Goal: Go to known website: Go to known website

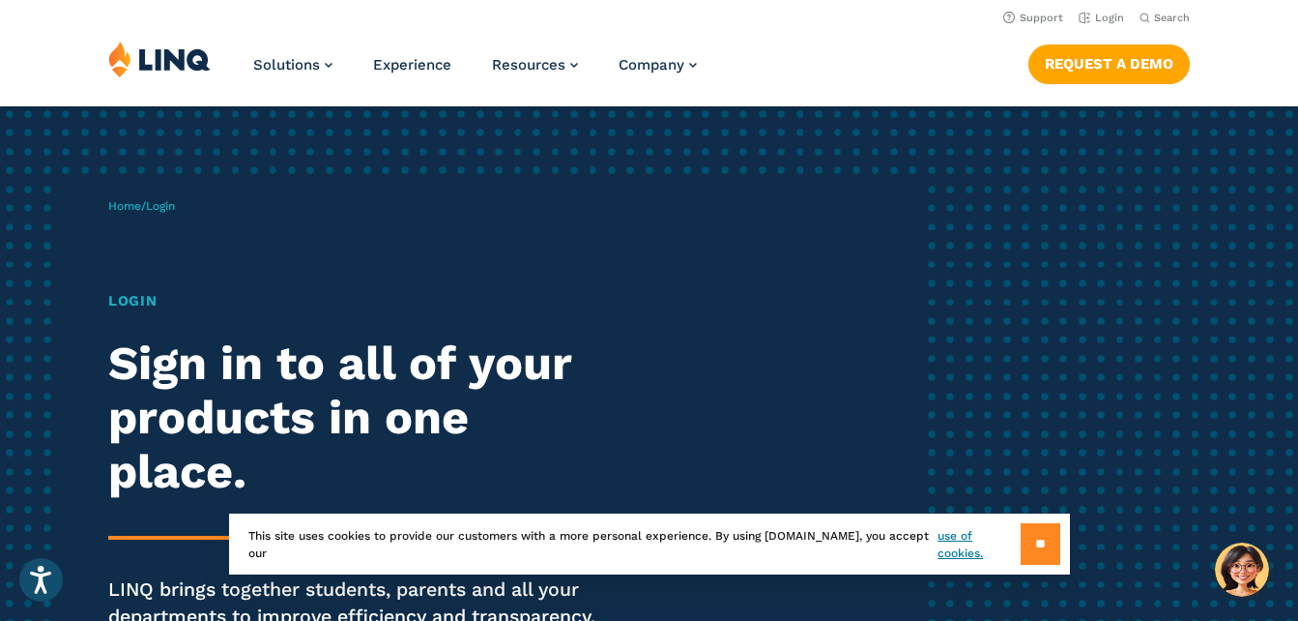
click at [1047, 538] on input "**" at bounding box center [1041, 544] width 40 height 42
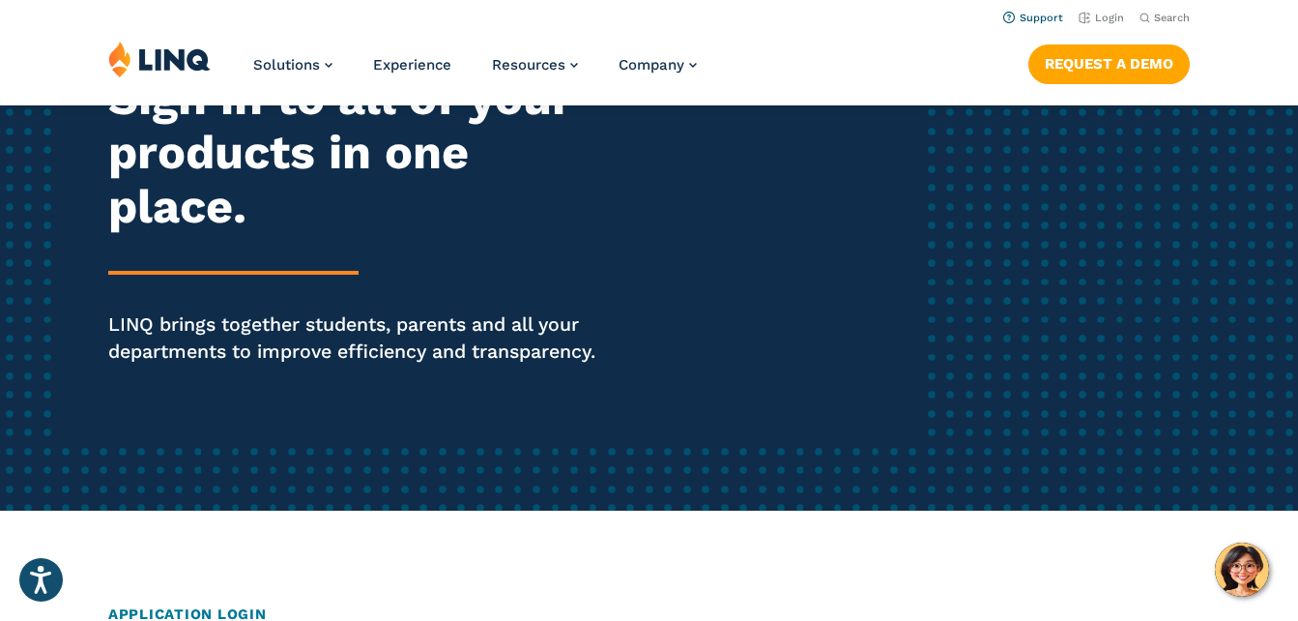
scroll to position [253, 0]
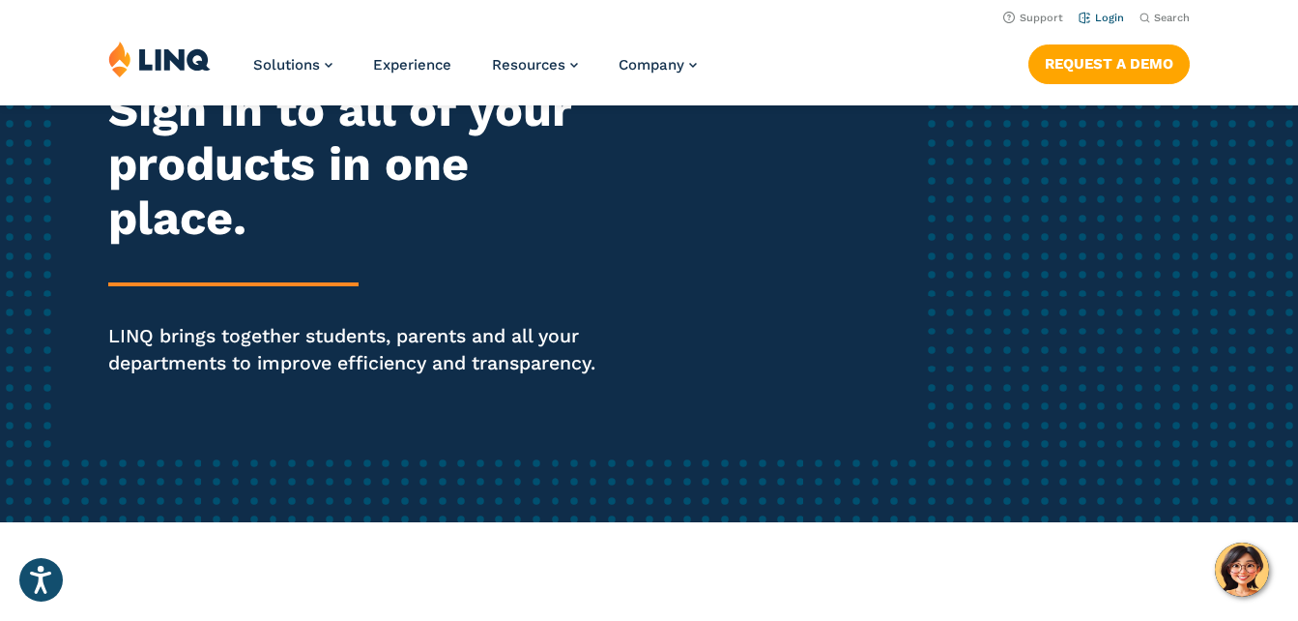
click at [1107, 16] on link "Login" at bounding box center [1101, 18] width 45 height 13
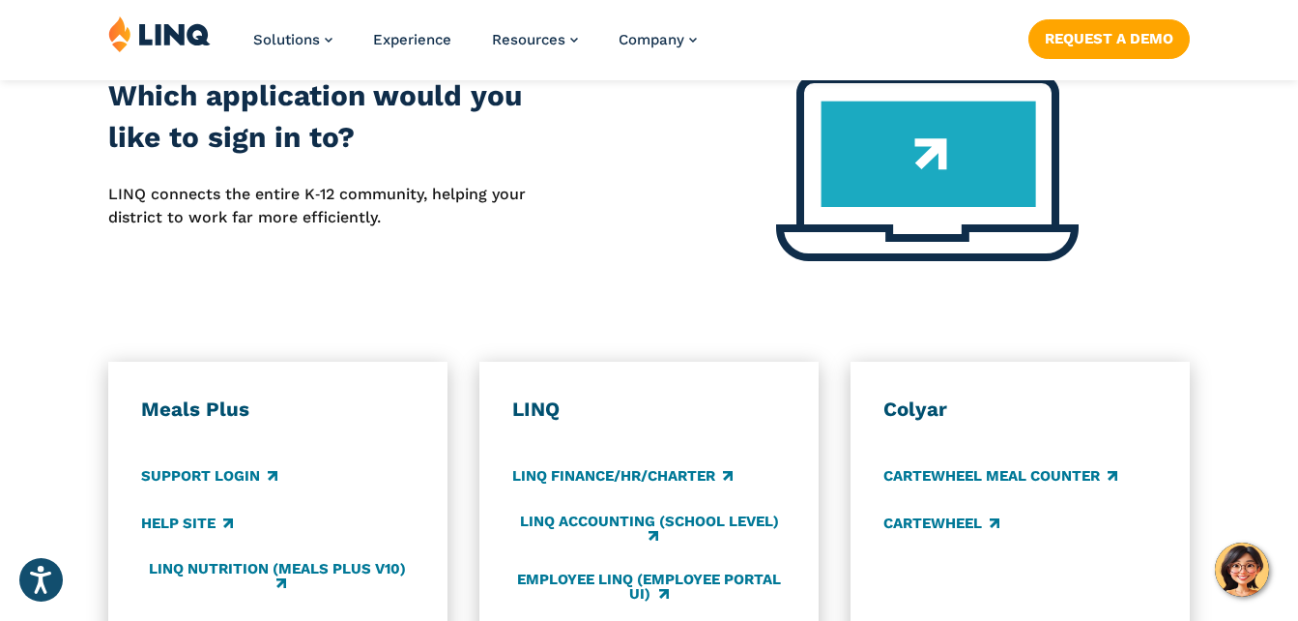
scroll to position [1021, 0]
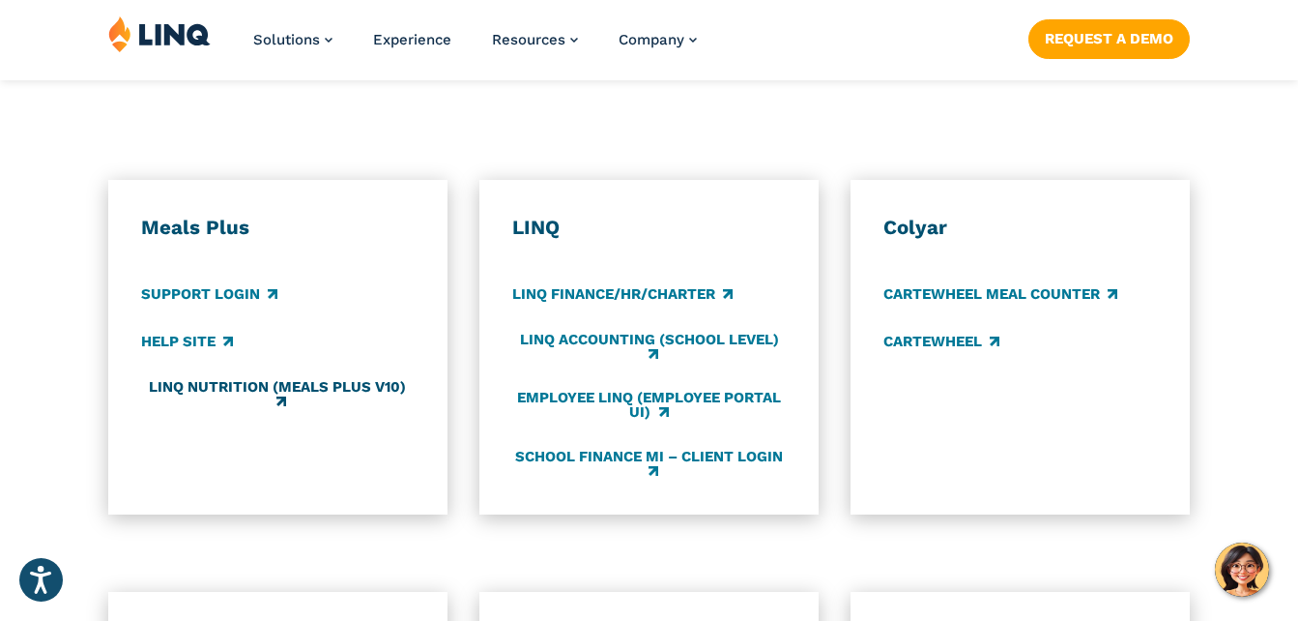
click at [314, 390] on link "LINQ Nutrition (Meals Plus v10)" at bounding box center [278, 395] width 274 height 32
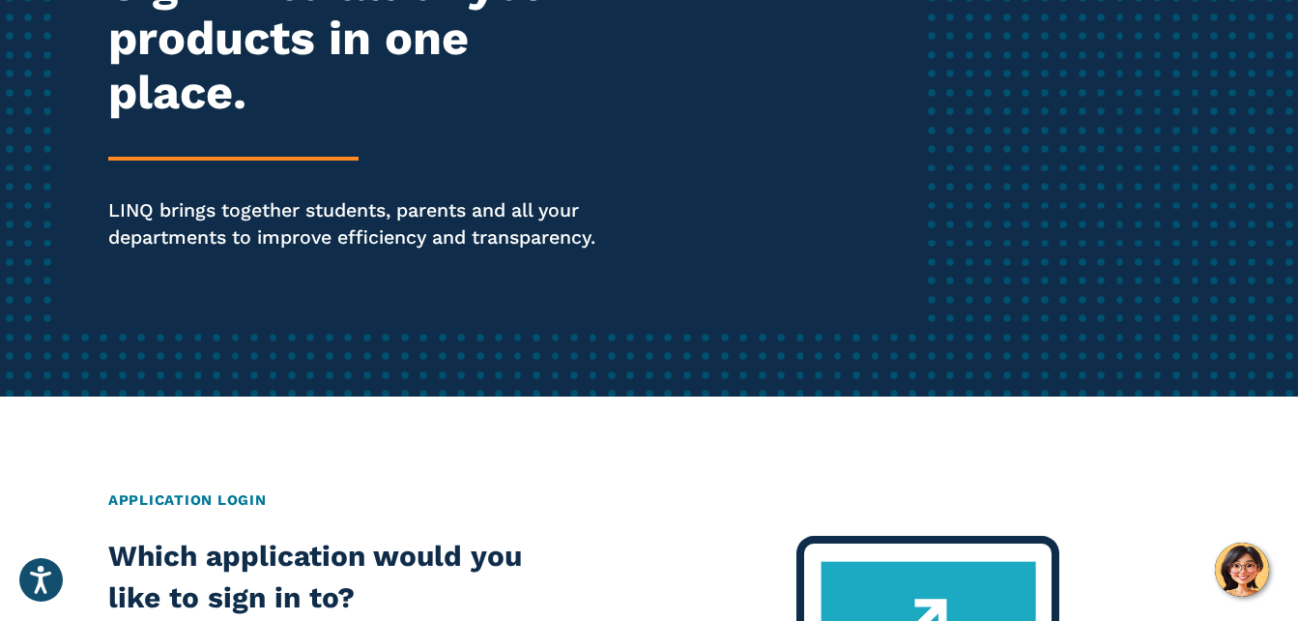
scroll to position [259, 0]
